Goal: Transaction & Acquisition: Purchase product/service

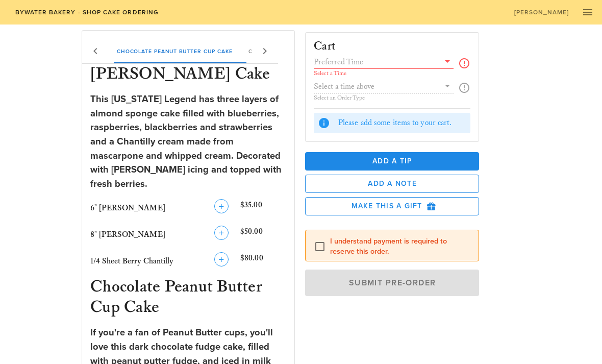
scroll to position [181, 0]
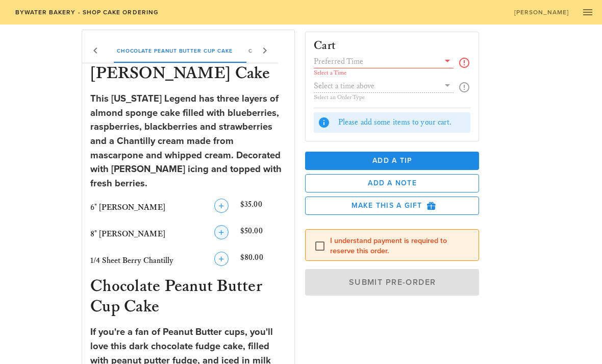
click at [217, 226] on icon "button" at bounding box center [221, 232] width 12 height 12
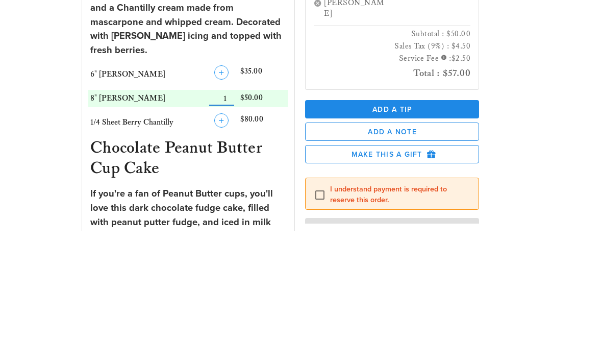
scroll to position [314, 0]
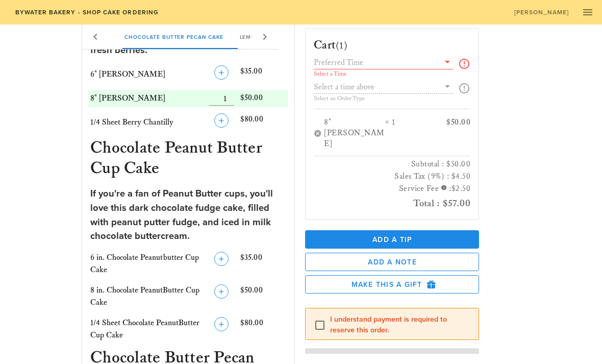
click at [439, 66] on input "text" at bounding box center [377, 62] width 126 height 13
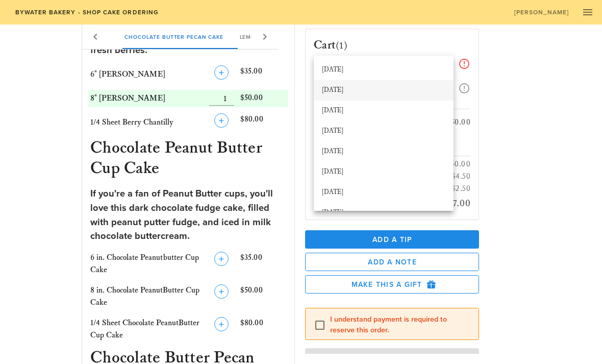
click at [346, 90] on div "[DATE]" at bounding box center [384, 90] width 124 height 8
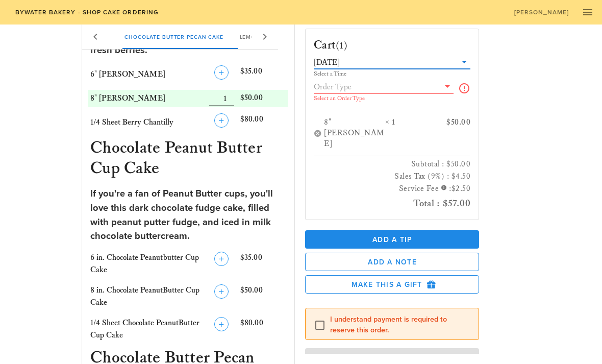
click at [339, 93] on input "text" at bounding box center [377, 86] width 126 height 13
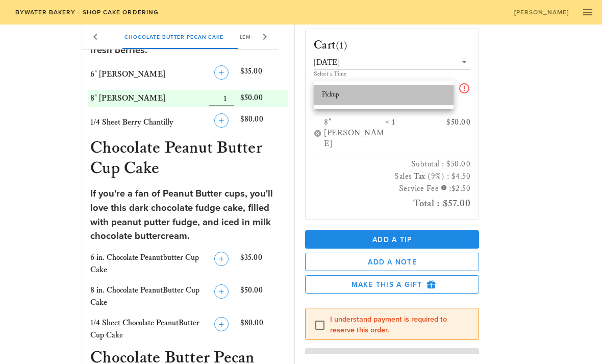
click at [335, 92] on div "Pickup" at bounding box center [384, 95] width 124 height 8
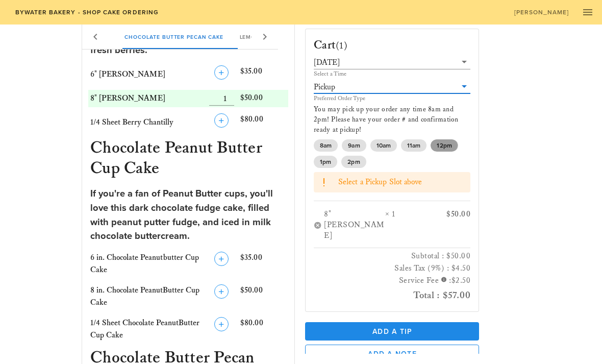
click at [448, 144] on span "12pm" at bounding box center [444, 145] width 15 height 12
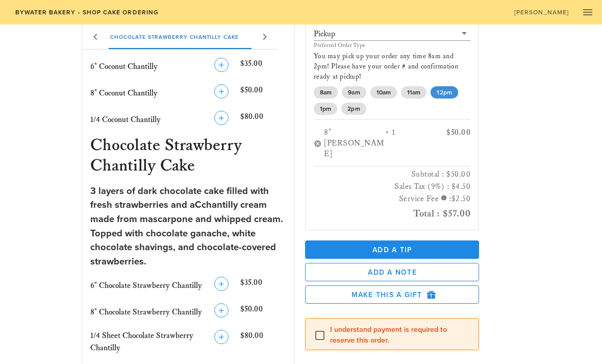
scroll to position [1074, 0]
click at [445, 263] on button "Add a Note" at bounding box center [392, 272] width 174 height 18
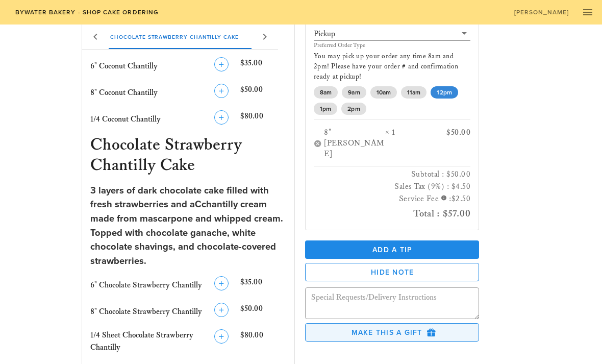
click at [458, 328] on span "Make this a Gift" at bounding box center [392, 332] width 157 height 9
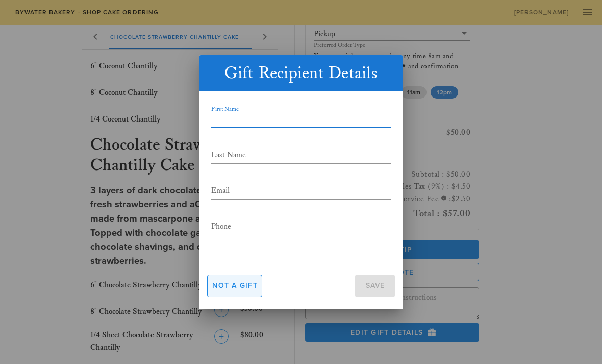
click at [246, 297] on button "Not a gift" at bounding box center [234, 286] width 55 height 22
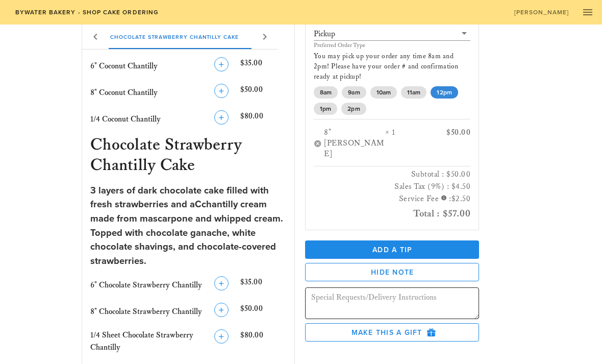
click at [435, 290] on textarea at bounding box center [395, 304] width 168 height 29
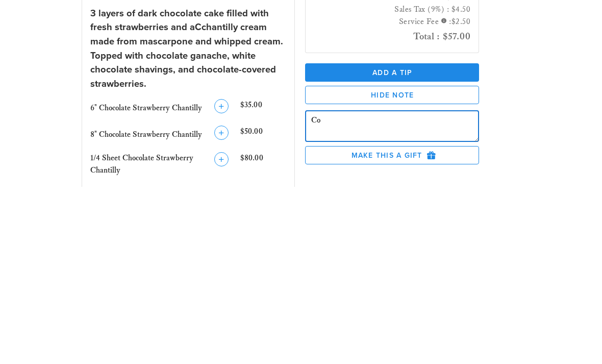
type textarea "C"
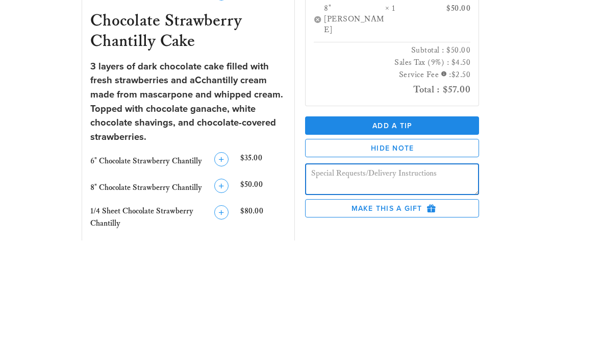
scroll to position [1106, 0]
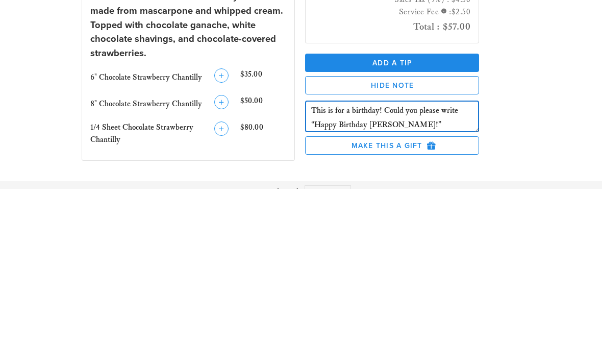
click at [379, 279] on textarea "This is for a birthday! Could you please write “Happy Birthday [PERSON_NAME]!”" at bounding box center [395, 293] width 168 height 29
click at [395, 279] on textarea "This is for a birthday, Could you please write “Happy Birthday [PERSON_NAME]!”" at bounding box center [395, 293] width 168 height 29
type textarea "This is for a birthday, Could you please write “Happy Birthday [PERSON_NAME]!”"
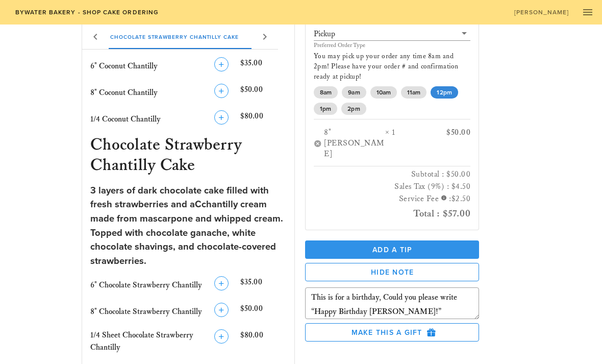
click at [433, 245] on span "Add a Tip" at bounding box center [392, 249] width 158 height 9
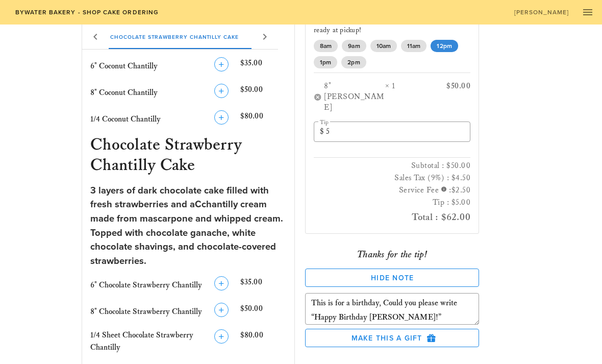
scroll to position [100, 0]
checkbox input "true"
click at [390, 296] on textarea "This is for a birthday, Could you please write “Happy Birthday [PERSON_NAME]!”" at bounding box center [395, 310] width 168 height 29
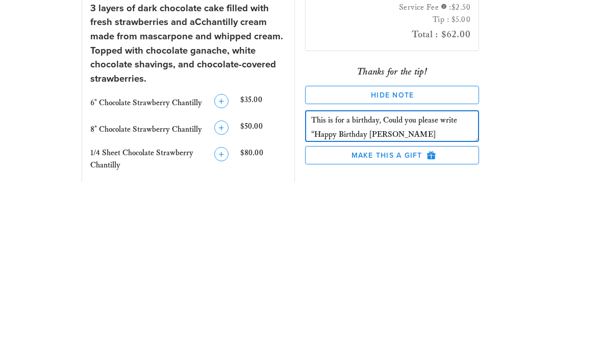
scroll to position [0, 0]
click at [377, 296] on textarea "This is for a birthday, Could you please write “Happy Birthday [PERSON_NAME]!”" at bounding box center [395, 310] width 168 height 29
click at [383, 296] on textarea "This is for a birthday, Could you please write “Happy Birthday [PERSON_NAME]!”" at bounding box center [395, 310] width 168 height 29
click at [318, 296] on textarea ", Could you please write “Happy Birthday [PERSON_NAME]!”" at bounding box center [395, 310] width 168 height 29
click at [473, 296] on textarea "Could you please write “Happy Birthday [PERSON_NAME]!”" at bounding box center [395, 310] width 168 height 29
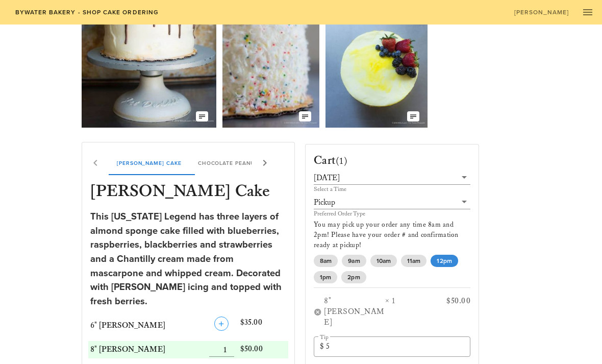
scroll to position [68, 0]
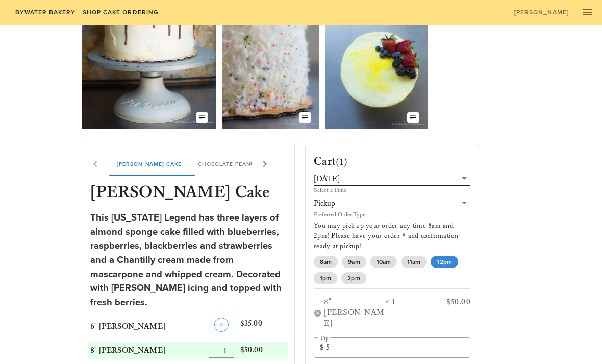
type textarea "Could you please write “Happy Birthday [PERSON_NAME]!” Thank you!"
click at [340, 182] on div "[DATE]" at bounding box center [327, 179] width 26 height 9
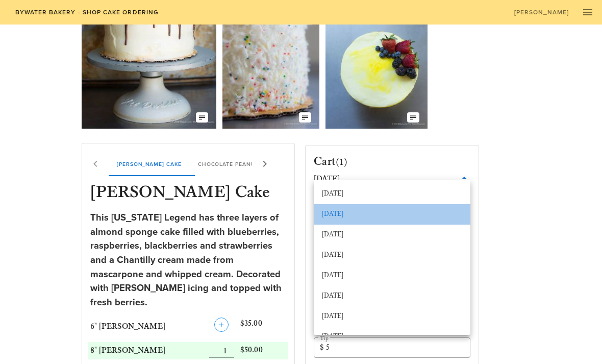
click at [347, 215] on div "[DATE]" at bounding box center [392, 214] width 140 height 8
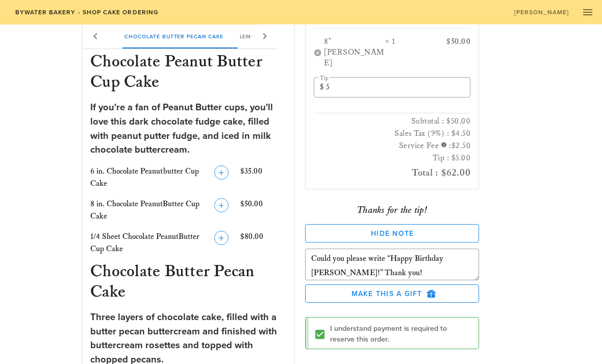
scroll to position [143, 0]
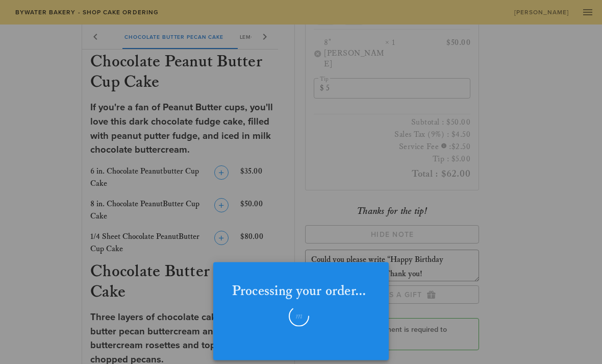
checkbox input "false"
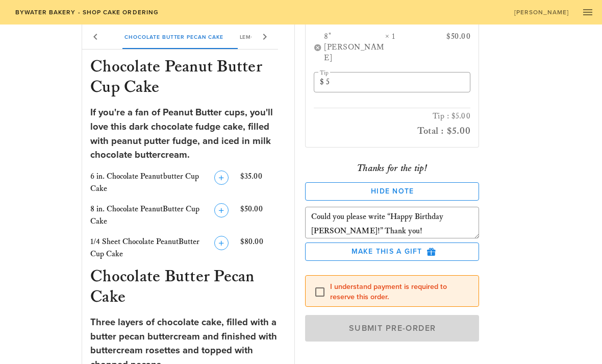
scroll to position [42, 0]
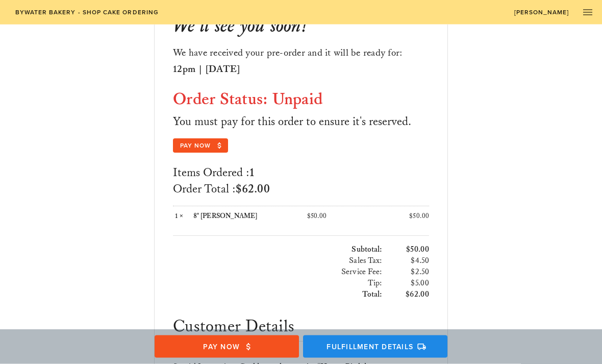
scroll to position [101, 0]
click at [202, 145] on span "Pay Now" at bounding box center [200, 145] width 43 height 9
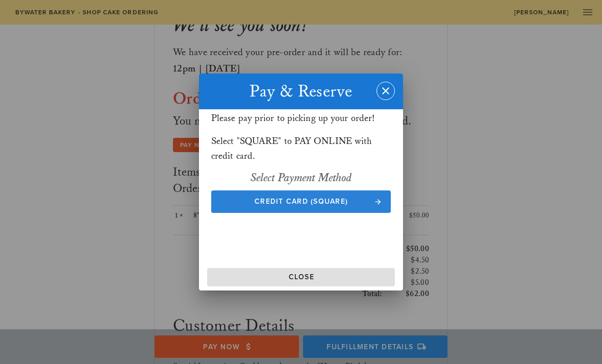
click at [286, 206] on span "Credit Card (Square)" at bounding box center [302, 201] width 160 height 9
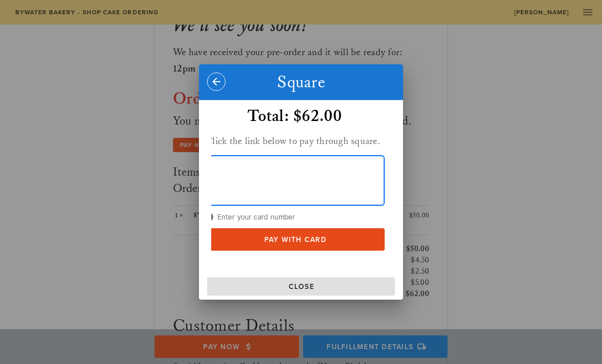
scroll to position [101, 0]
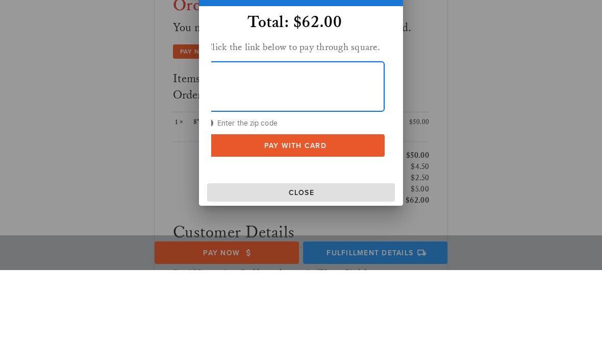
click at [284, 235] on span "Pay With Card" at bounding box center [295, 239] width 160 height 9
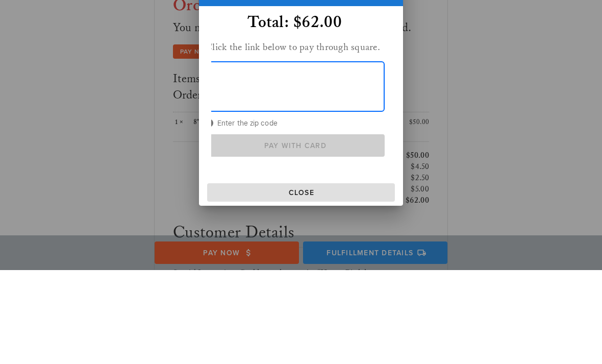
scroll to position [195, 0]
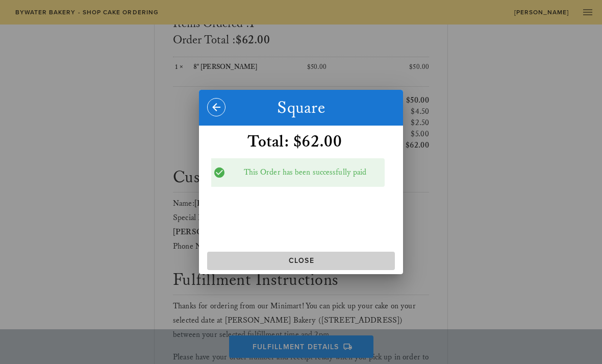
click at [353, 265] on span "Close" at bounding box center [301, 260] width 180 height 9
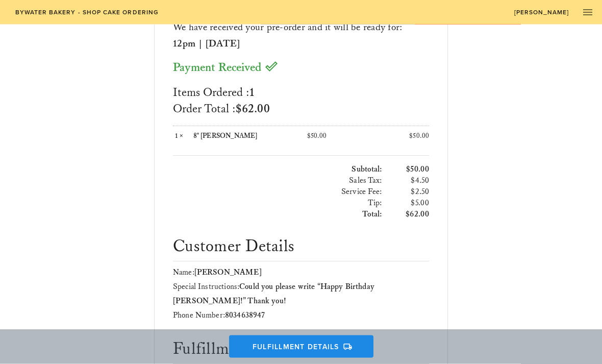
scroll to position [0, 0]
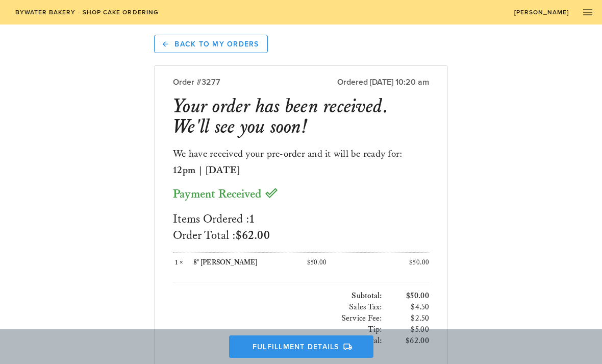
click at [275, 339] on button "Fulfillment Details" at bounding box center [301, 346] width 144 height 22
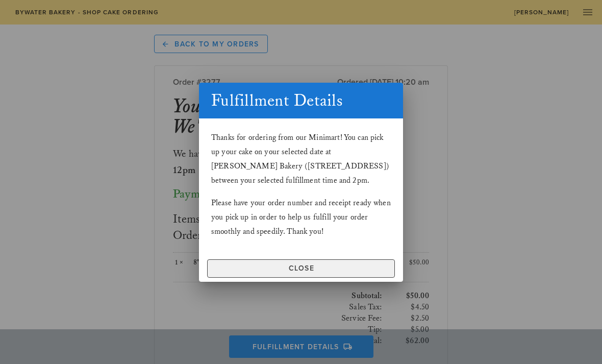
click at [293, 274] on button "Close" at bounding box center [301, 268] width 188 height 18
